Goal: Task Accomplishment & Management: Manage account settings

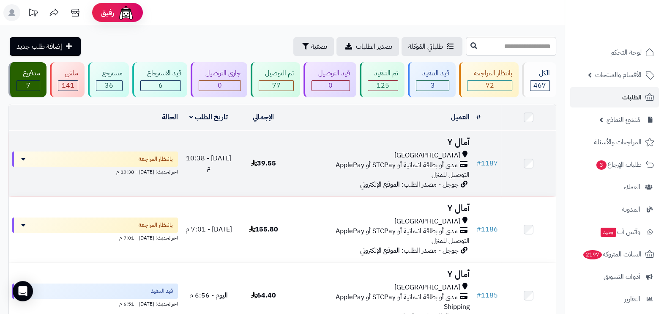
click at [330, 160] on div "مدى أو بطاقة ائتمانية أو STCPay أو ApplePay" at bounding box center [381, 165] width 175 height 10
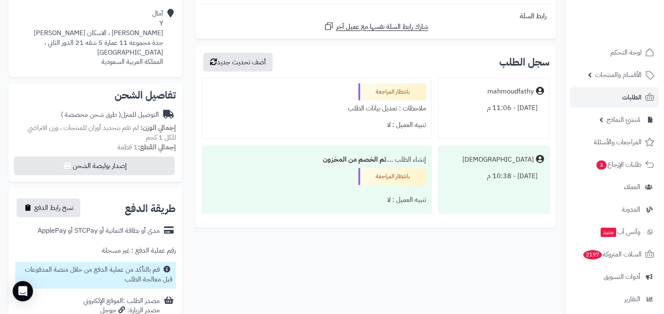
scroll to position [211, 0]
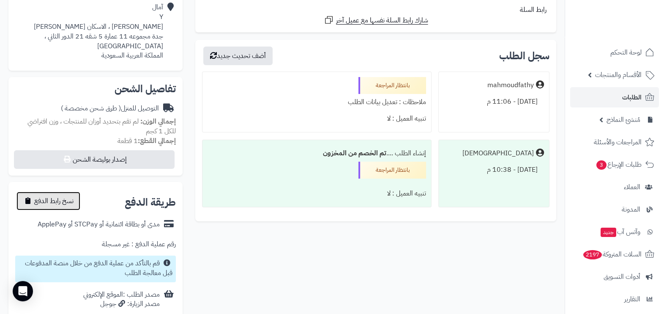
click at [71, 196] on span "نسخ رابط الدفع" at bounding box center [53, 201] width 39 height 10
click at [55, 196] on span "تم النسخ" at bounding box center [45, 201] width 23 height 10
click at [46, 196] on span "تم النسخ" at bounding box center [45, 201] width 23 height 10
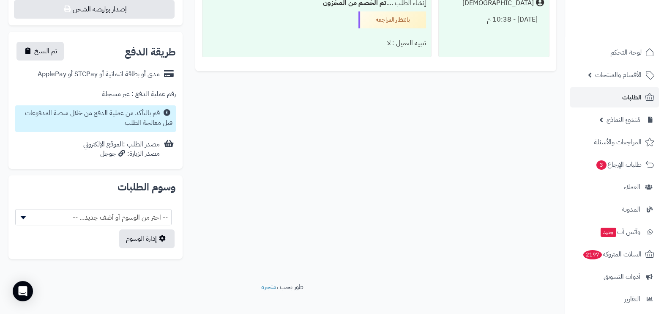
scroll to position [0, 0]
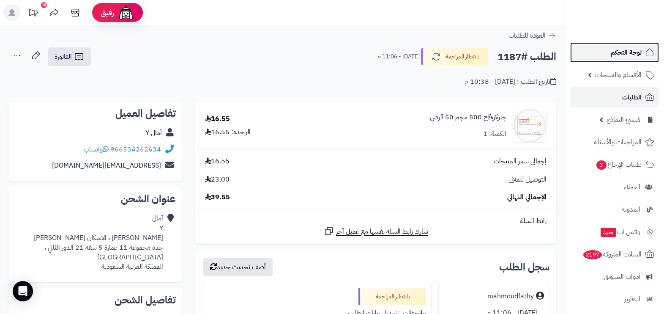
click at [621, 51] on span "لوحة التحكم" at bounding box center [626, 52] width 31 height 12
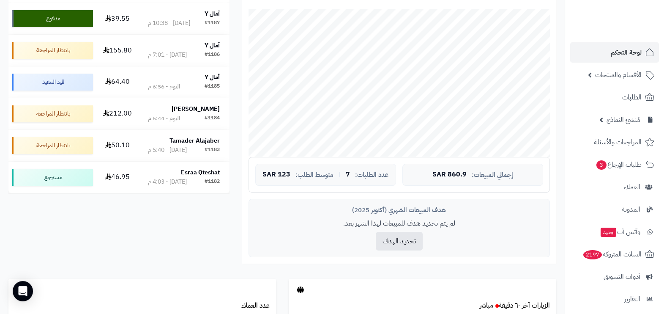
scroll to position [264, 0]
